Goal: Register for event/course

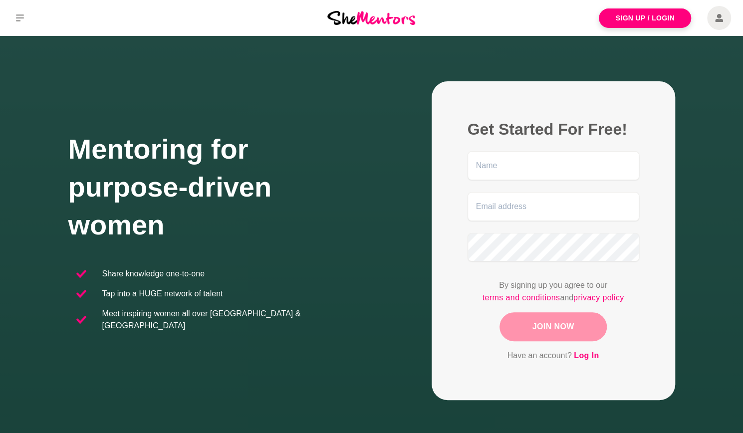
scroll to position [13, 0]
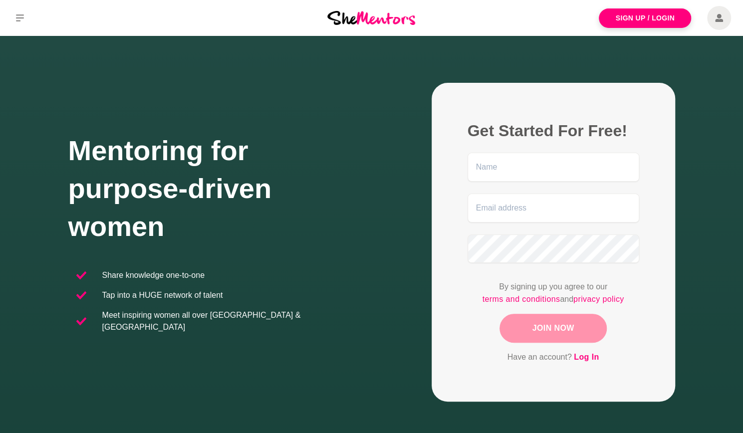
click at [153, 273] on li "Share knowledge one-to-one" at bounding box center [219, 275] width 303 height 20
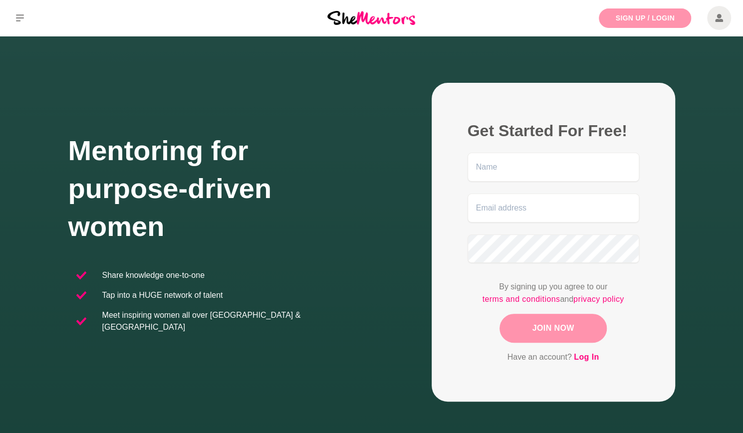
click at [632, 23] on link "Sign Up / Login" at bounding box center [645, 17] width 92 height 19
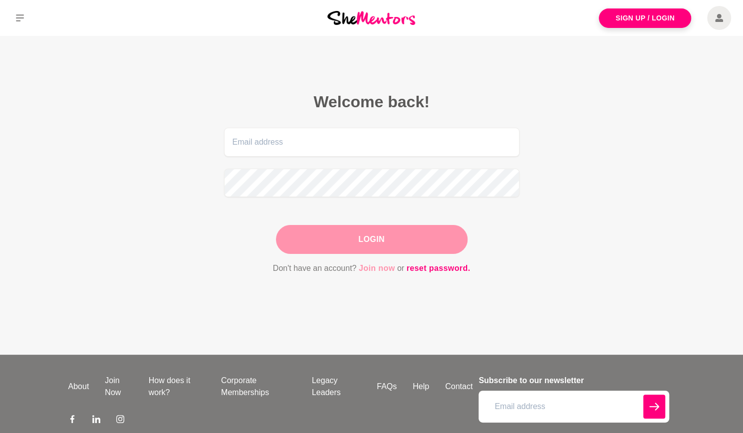
click at [383, 266] on link "Join now" at bounding box center [377, 268] width 36 height 13
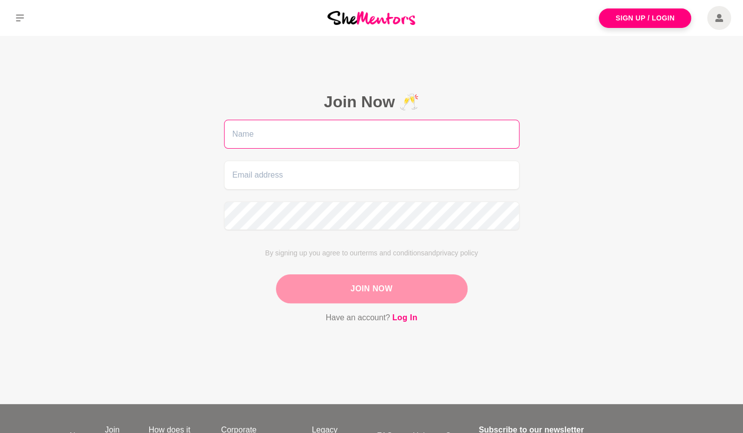
click at [278, 139] on input "text" at bounding box center [371, 134] width 295 height 29
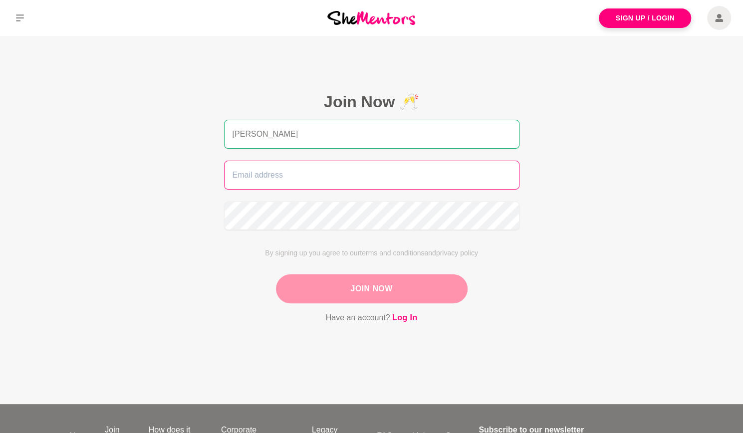
type input "[PERSON_NAME]"
click at [364, 171] on input "email" at bounding box center [371, 175] width 295 height 29
type input "[EMAIL_ADDRESS][DOMAIN_NAME]"
click at [381, 300] on button "Join Now" at bounding box center [372, 288] width 192 height 29
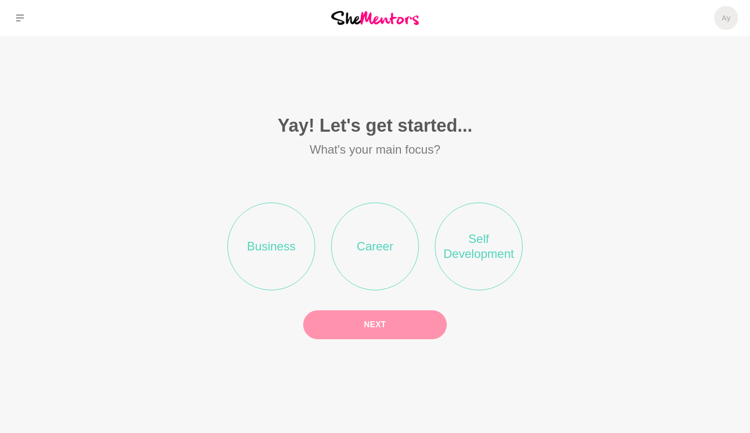
click at [288, 85] on section "Yay! Let's get started... What's your main focus? Business Career Self Developm…" at bounding box center [375, 214] width 750 height 357
click at [389, 247] on li "Career" at bounding box center [375, 247] width 88 height 88
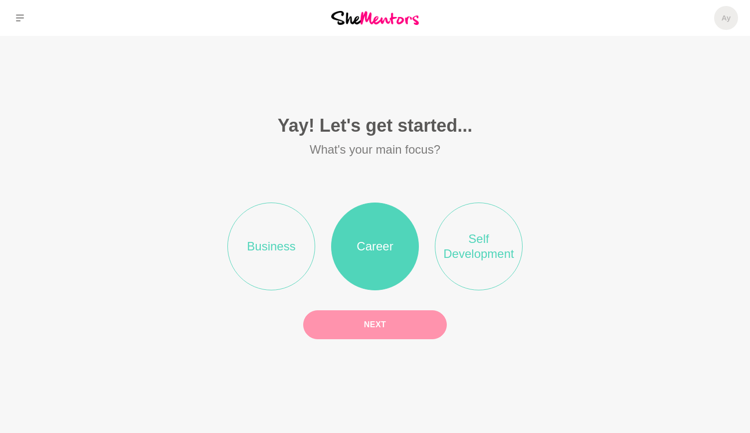
click at [404, 333] on button "Next" at bounding box center [375, 324] width 144 height 29
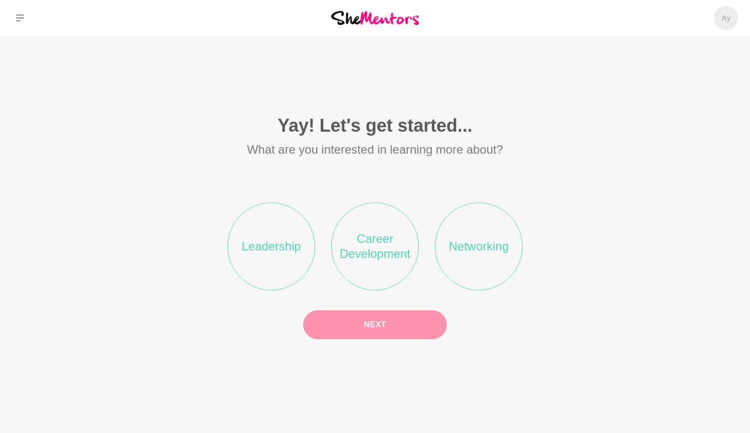
click at [378, 244] on li "Career Development" at bounding box center [375, 247] width 88 height 88
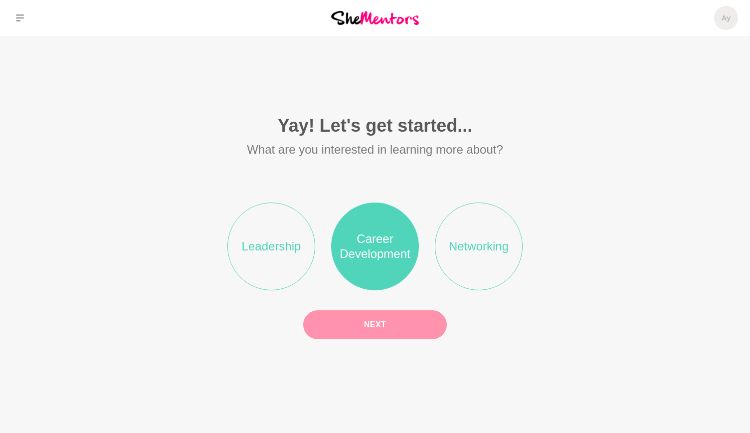
click at [394, 326] on button "Next" at bounding box center [375, 324] width 144 height 29
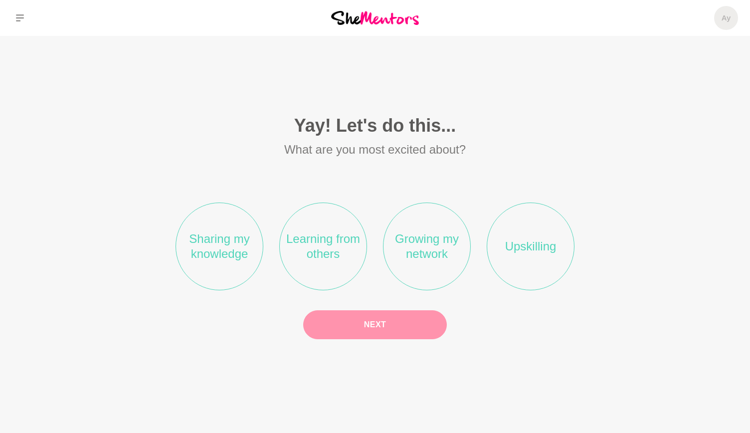
click at [528, 258] on li "Upskilling" at bounding box center [531, 247] width 88 height 88
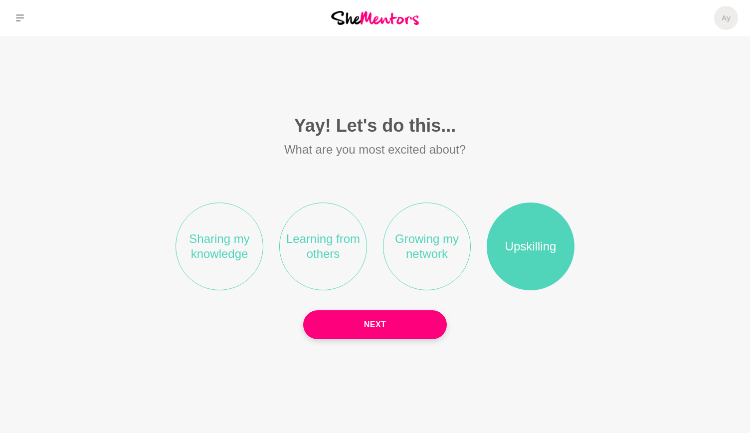
click at [361, 271] on ul "Sharing my knowledge Learning from others Growing my network Upskilling" at bounding box center [375, 247] width 607 height 136
click at [343, 261] on li "Learning from others" at bounding box center [323, 247] width 88 height 88
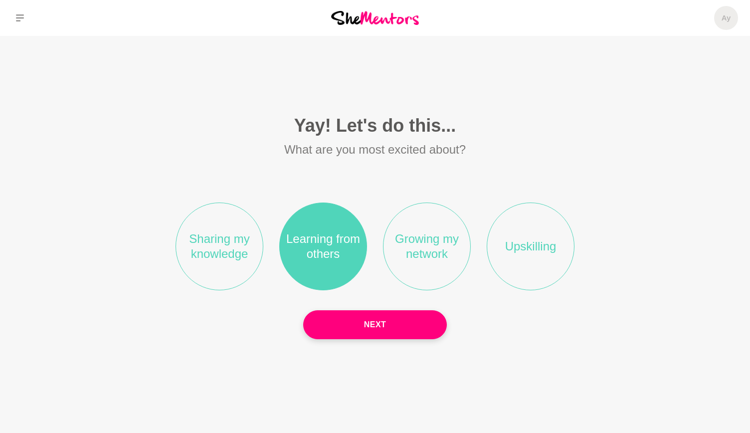
click at [521, 253] on li "Upskilling" at bounding box center [531, 247] width 88 height 88
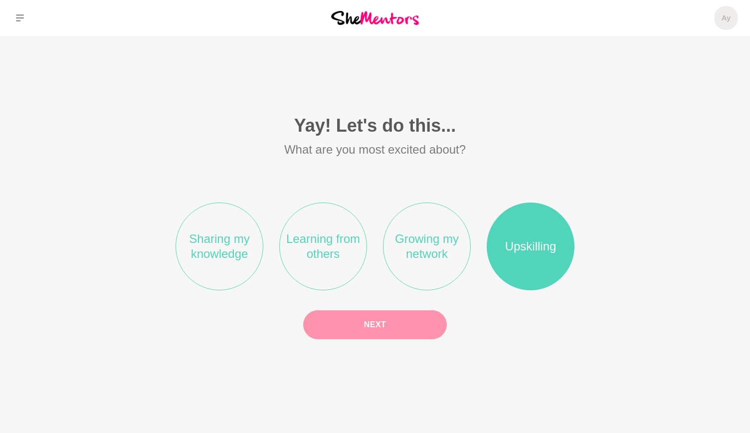
click at [354, 329] on button "Next" at bounding box center [375, 324] width 144 height 29
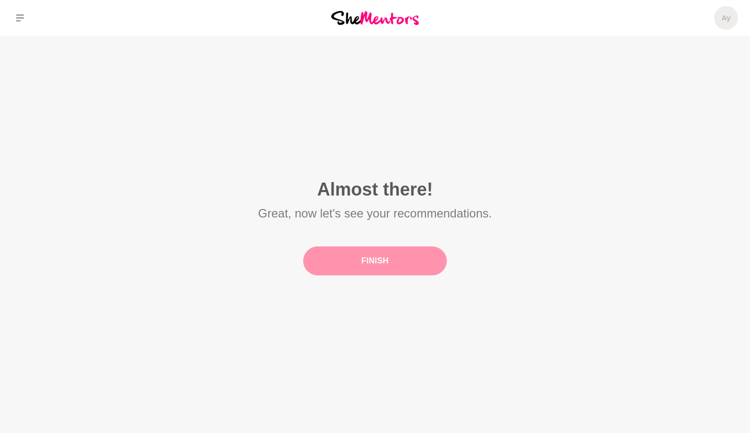
click at [362, 264] on button "Finish" at bounding box center [375, 260] width 144 height 29
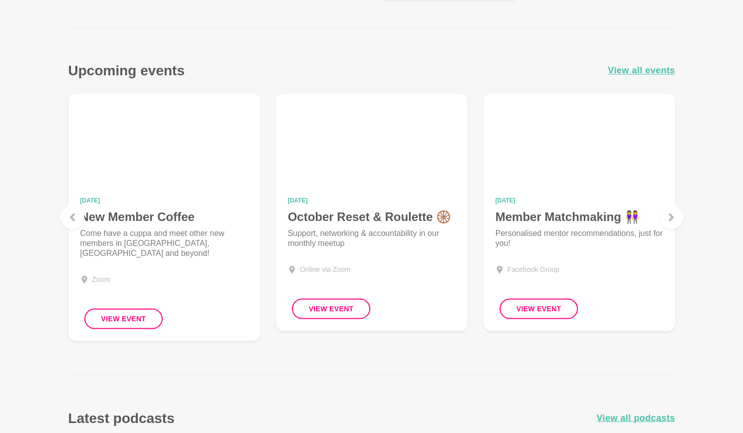
scroll to position [952, 0]
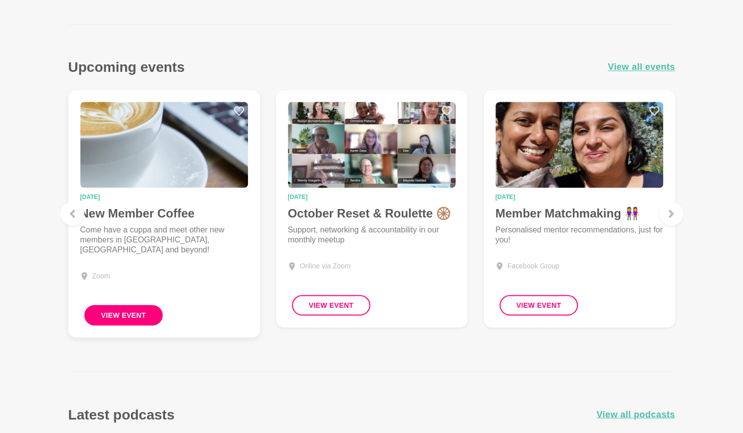
click at [139, 321] on button "View Event" at bounding box center [123, 315] width 79 height 20
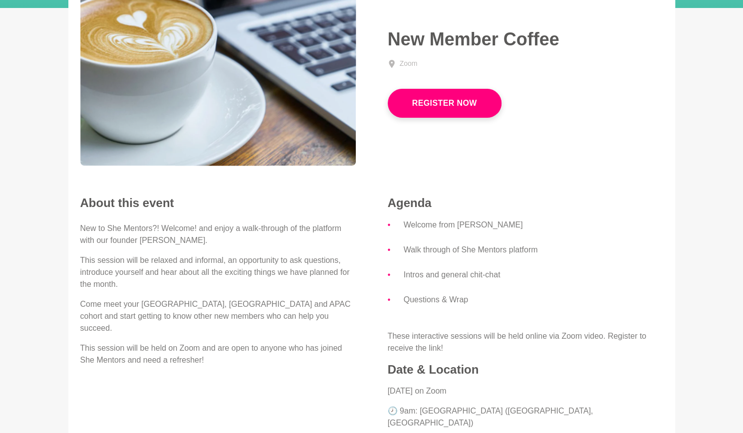
scroll to position [102, 0]
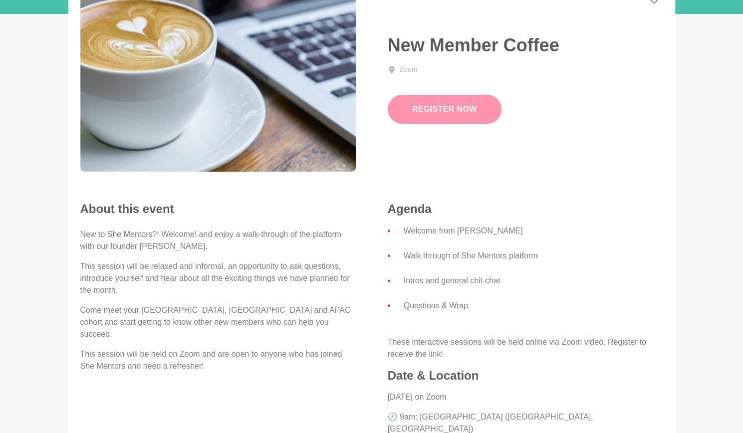
click at [419, 112] on button "Register Now" at bounding box center [445, 109] width 114 height 29
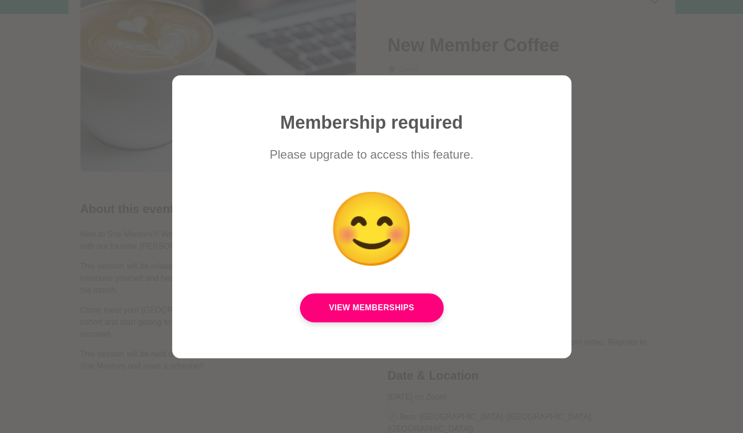
click at [120, 181] on div at bounding box center [371, 216] width 743 height 433
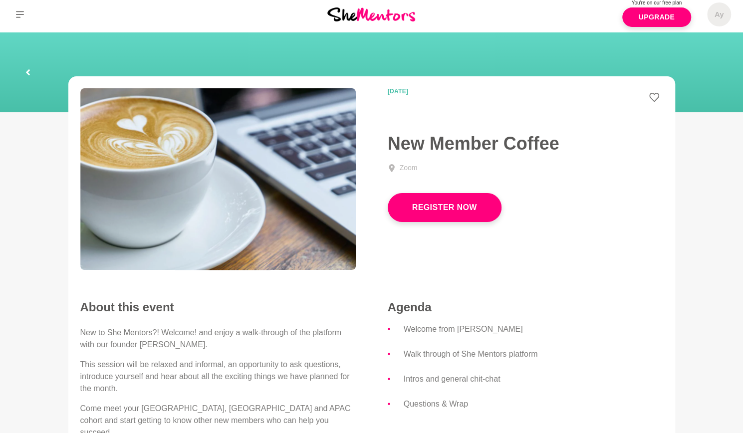
scroll to position [0, 0]
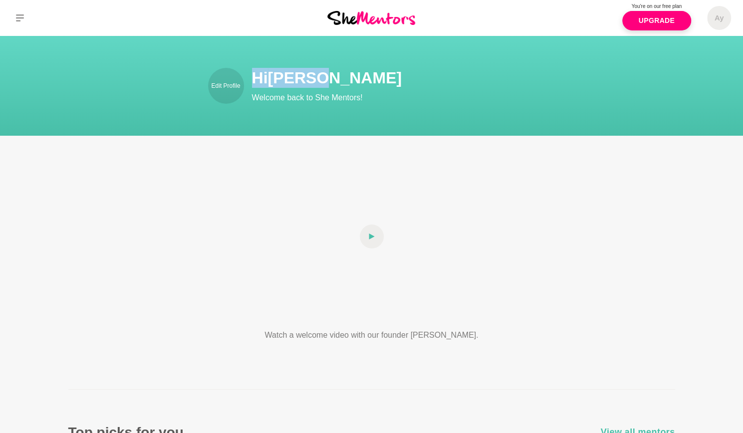
drag, startPoint x: 253, startPoint y: 78, endPoint x: 335, endPoint y: 78, distance: 81.8
click at [335, 78] on h1 "Hi [PERSON_NAME]" at bounding box center [431, 78] width 359 height 20
